Goal: Information Seeking & Learning: Learn about a topic

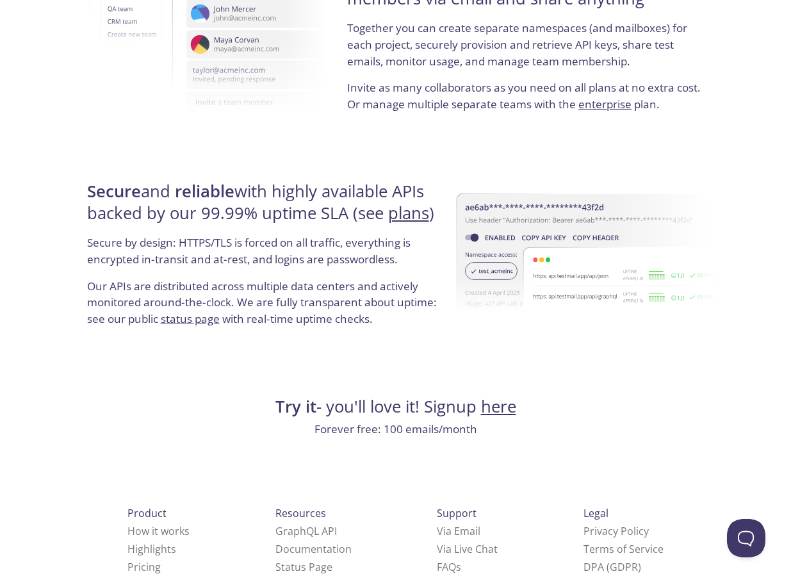
scroll to position [2347, 0]
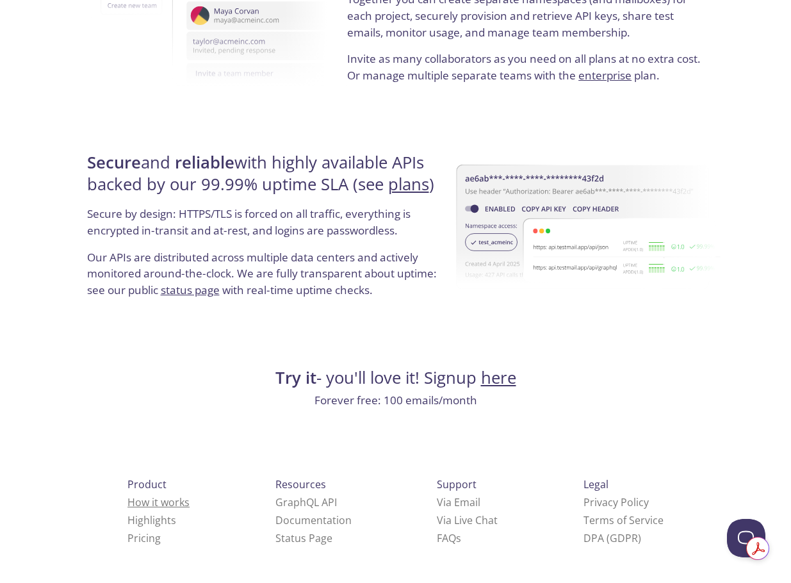
click at [128, 502] on link "How it works" at bounding box center [159, 502] width 62 height 14
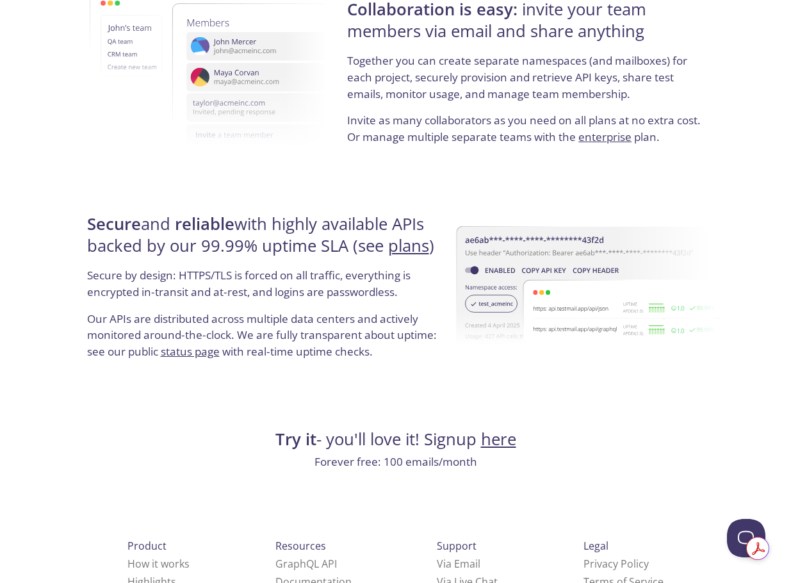
scroll to position [2347, 0]
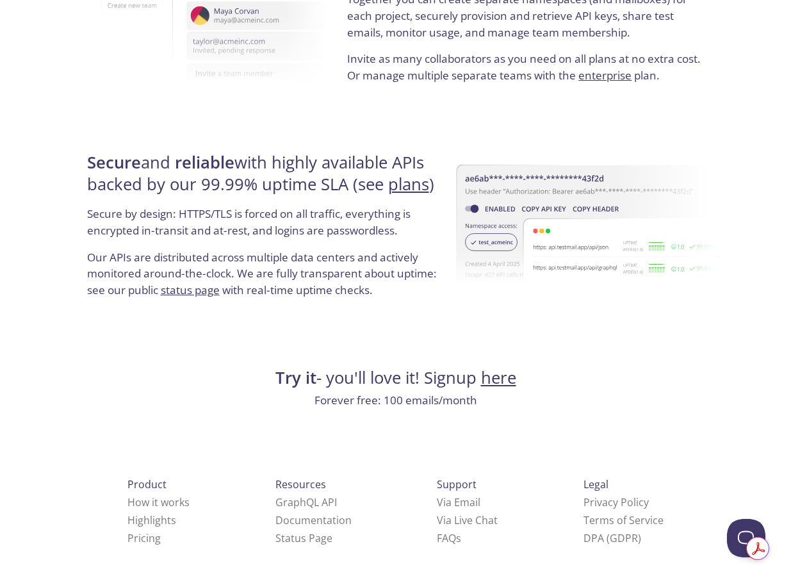
click at [128, 485] on span "Product" at bounding box center [147, 484] width 39 height 14
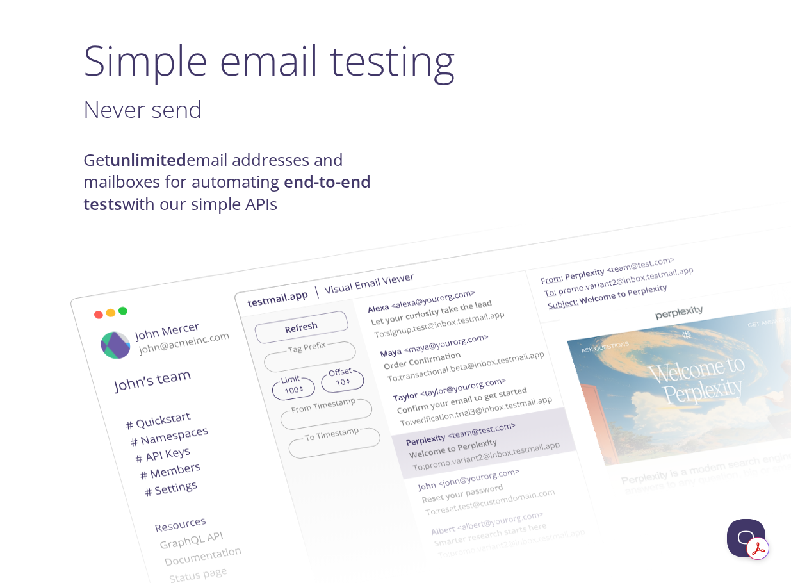
scroll to position [0, 0]
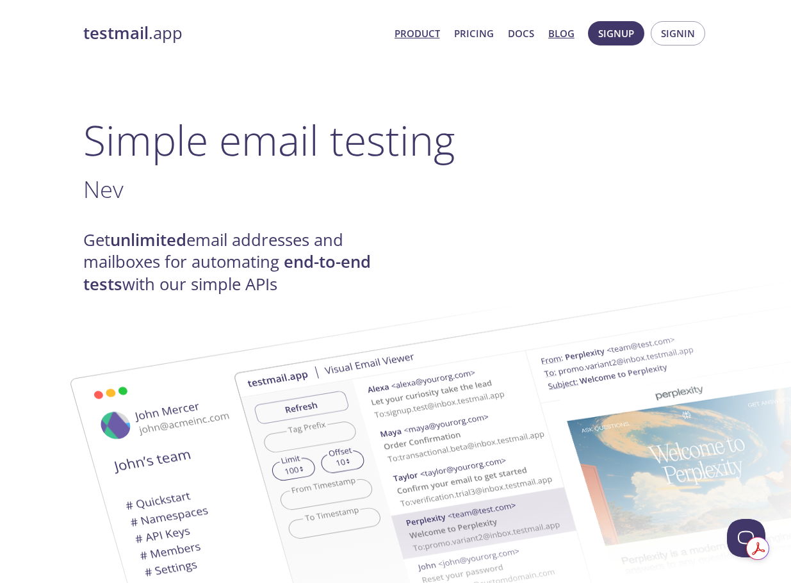
click at [553, 37] on link "Blog" at bounding box center [561, 33] width 26 height 17
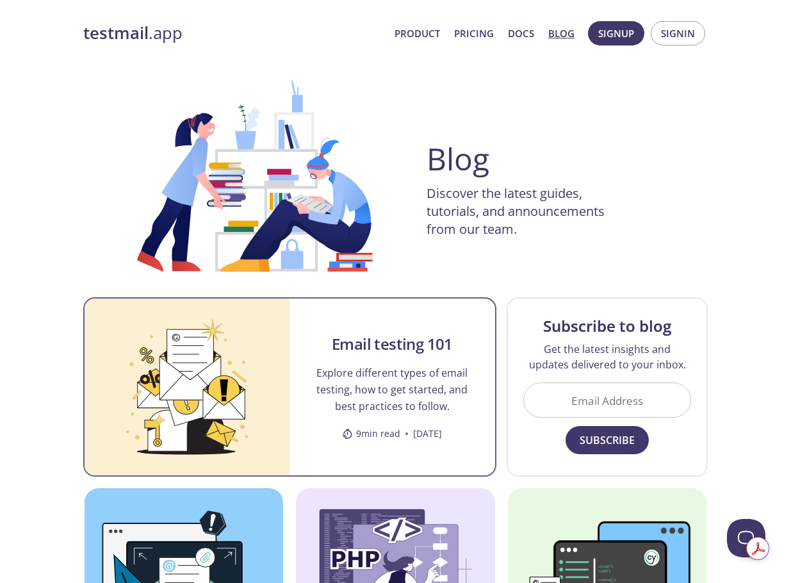
click at [402, 359] on div "Email testing 101 Explore different types of email testing, how to get started,…" at bounding box center [393, 387] width 206 height 177
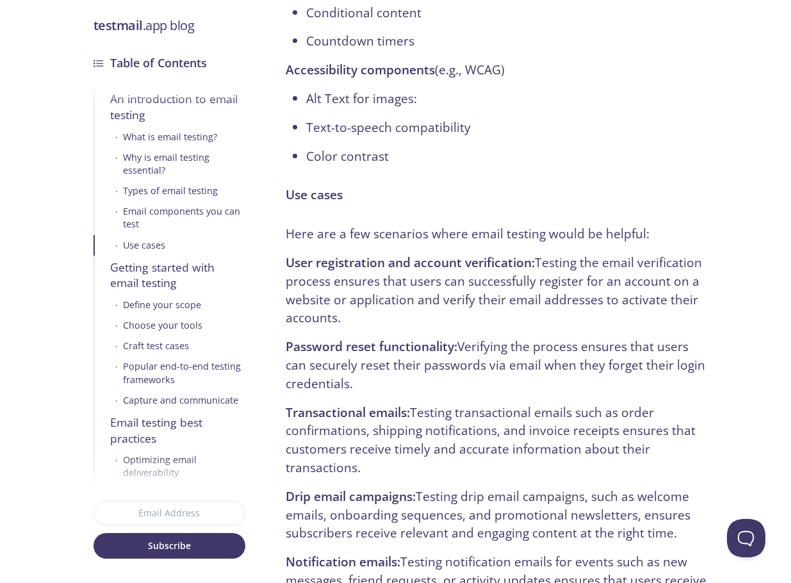
scroll to position [2819, 0]
